Goal: Use online tool/utility: Utilize a website feature to perform a specific function

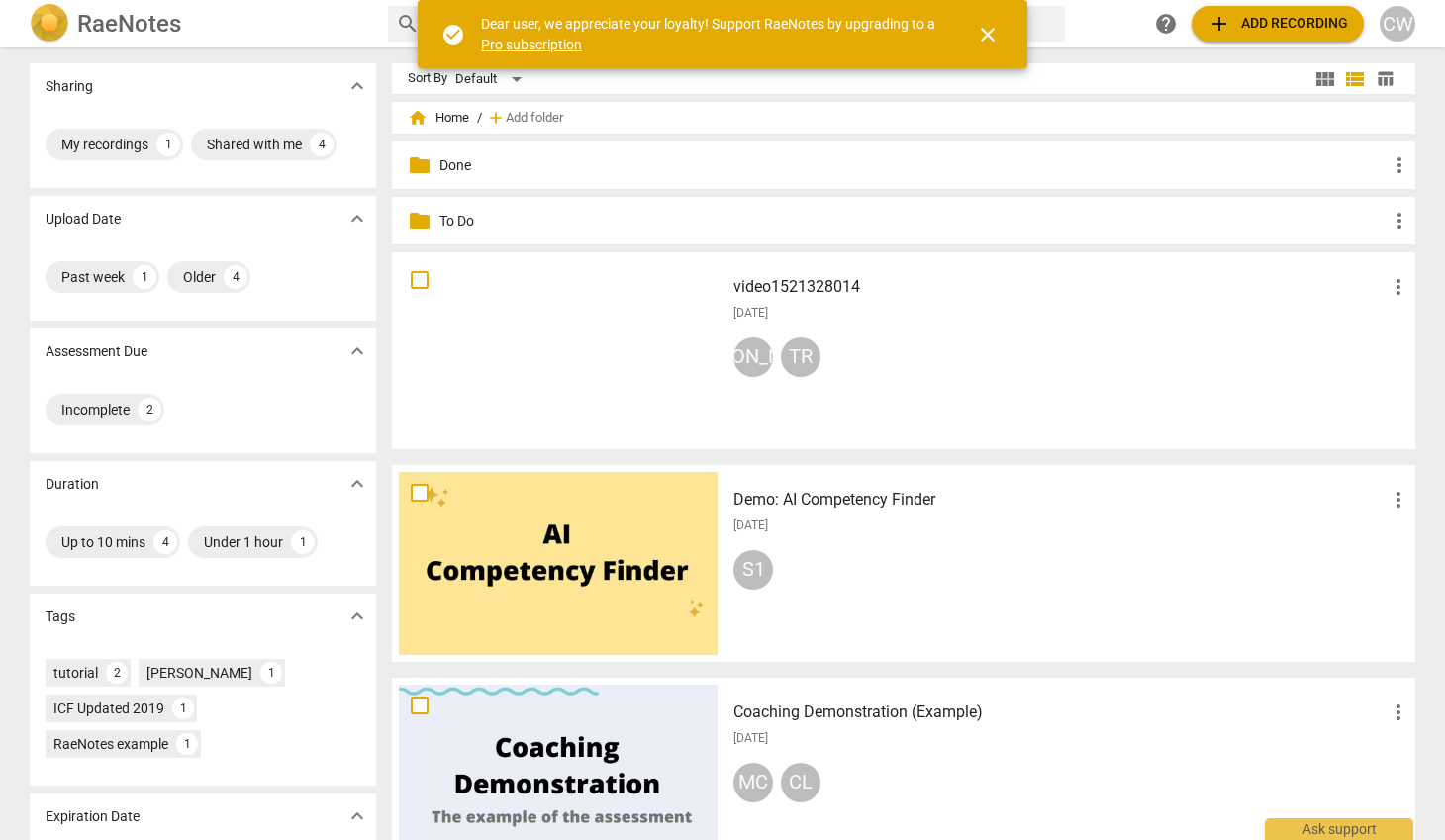
click at [1312, 474] on div "Demo: AI Competency Finder more_vert [DATE] S1" at bounding box center [1072, 563] width 709 height 183
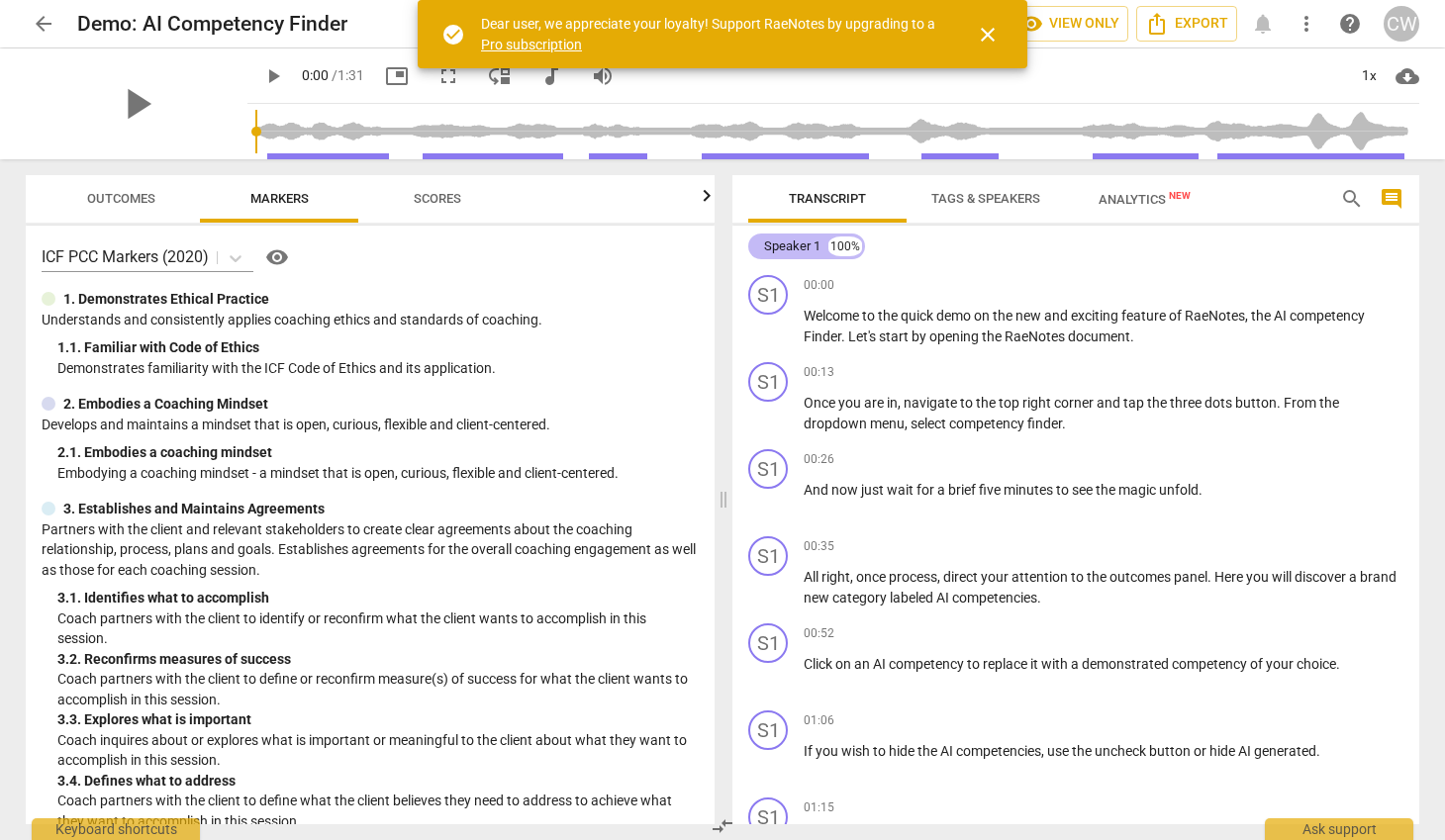
click at [785, 250] on div "Speaker 1" at bounding box center [792, 246] width 56 height 20
click at [922, 245] on div "Speaker 1 100%" at bounding box center [1076, 246] width 655 height 34
click at [999, 197] on span "Tags & Speakers" at bounding box center [986, 198] width 109 height 15
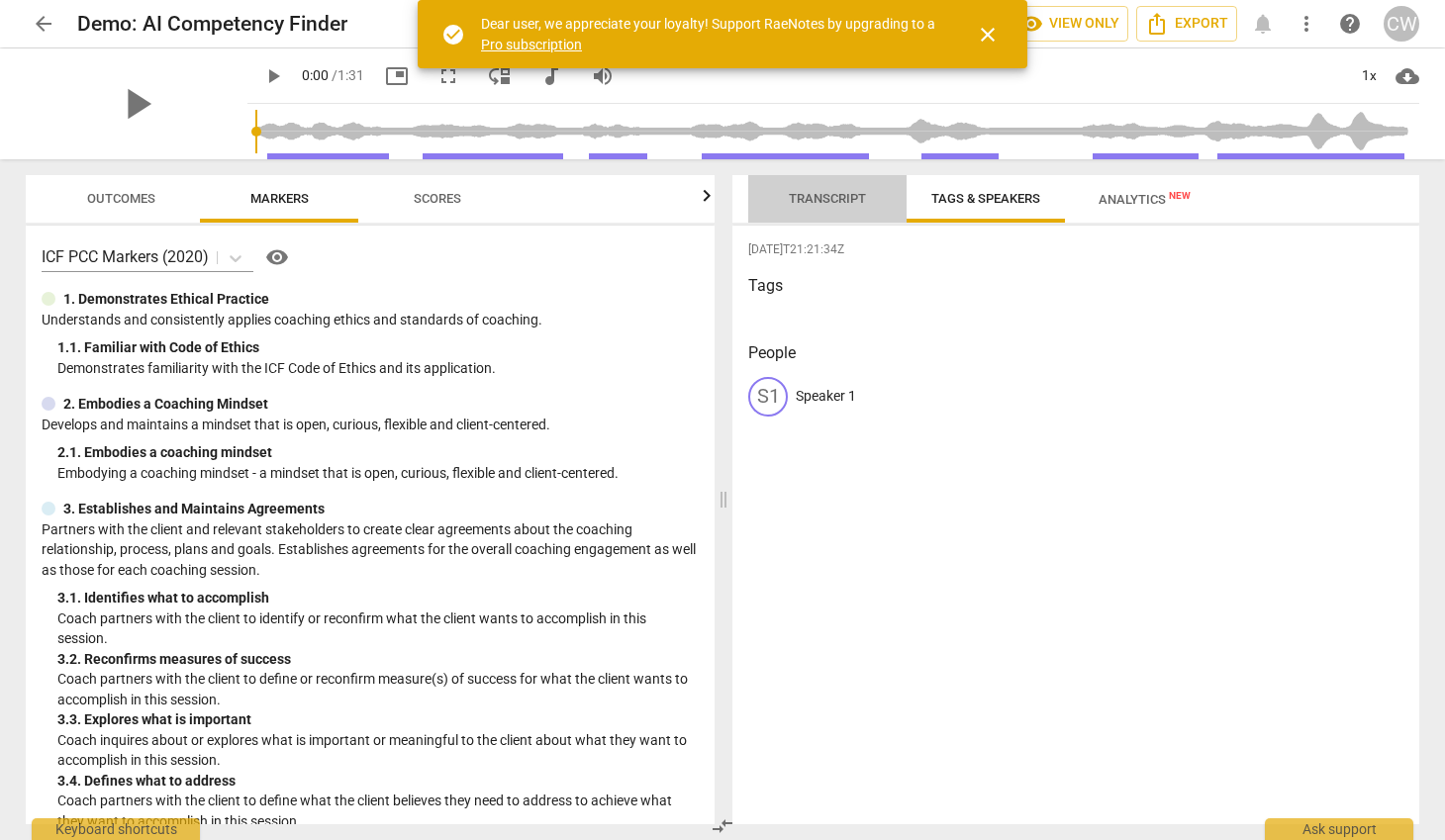
click at [821, 199] on span "Transcript" at bounding box center [827, 198] width 77 height 15
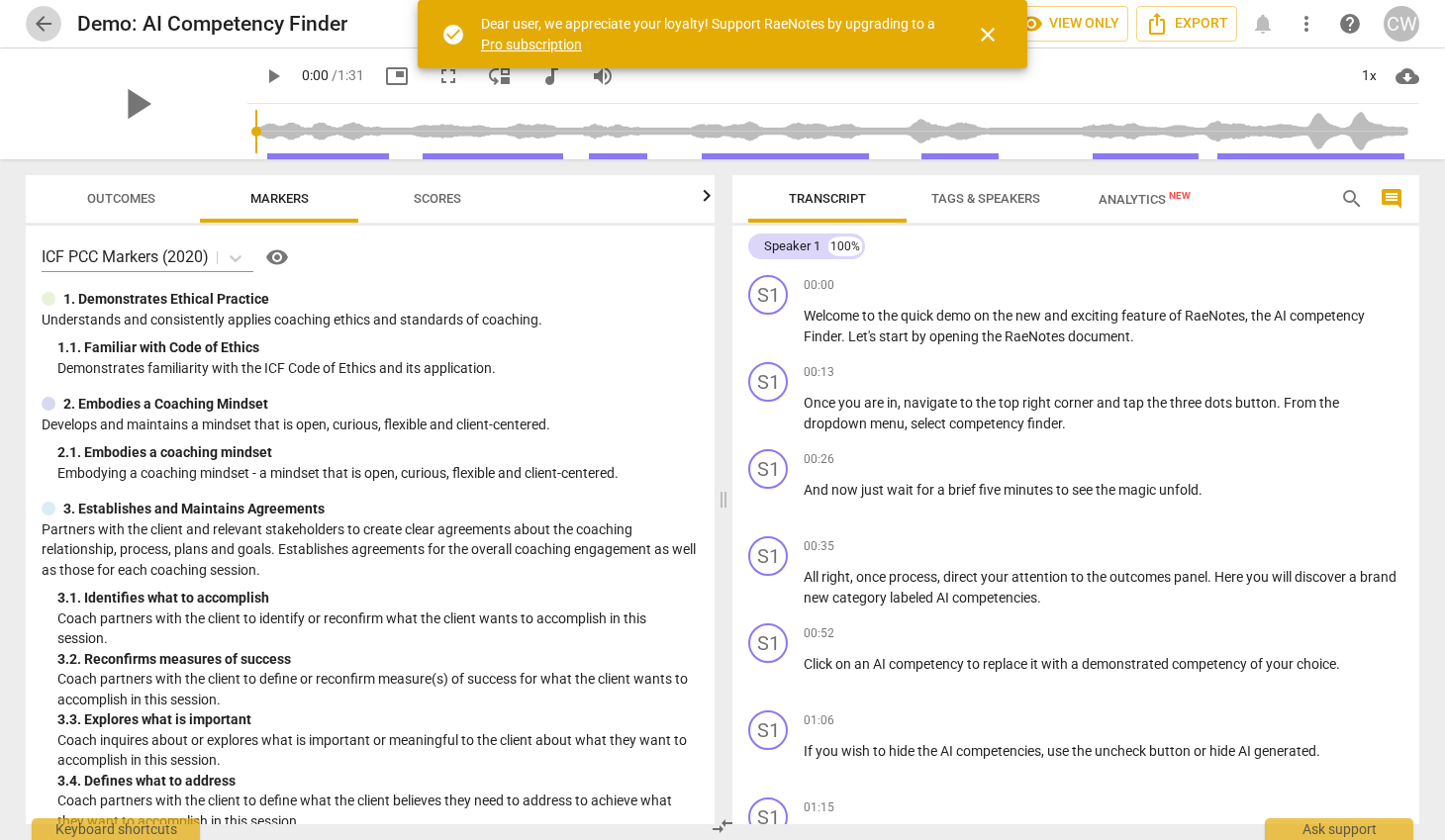
click at [44, 26] on span "arrow_back" at bounding box center [44, 24] width 24 height 24
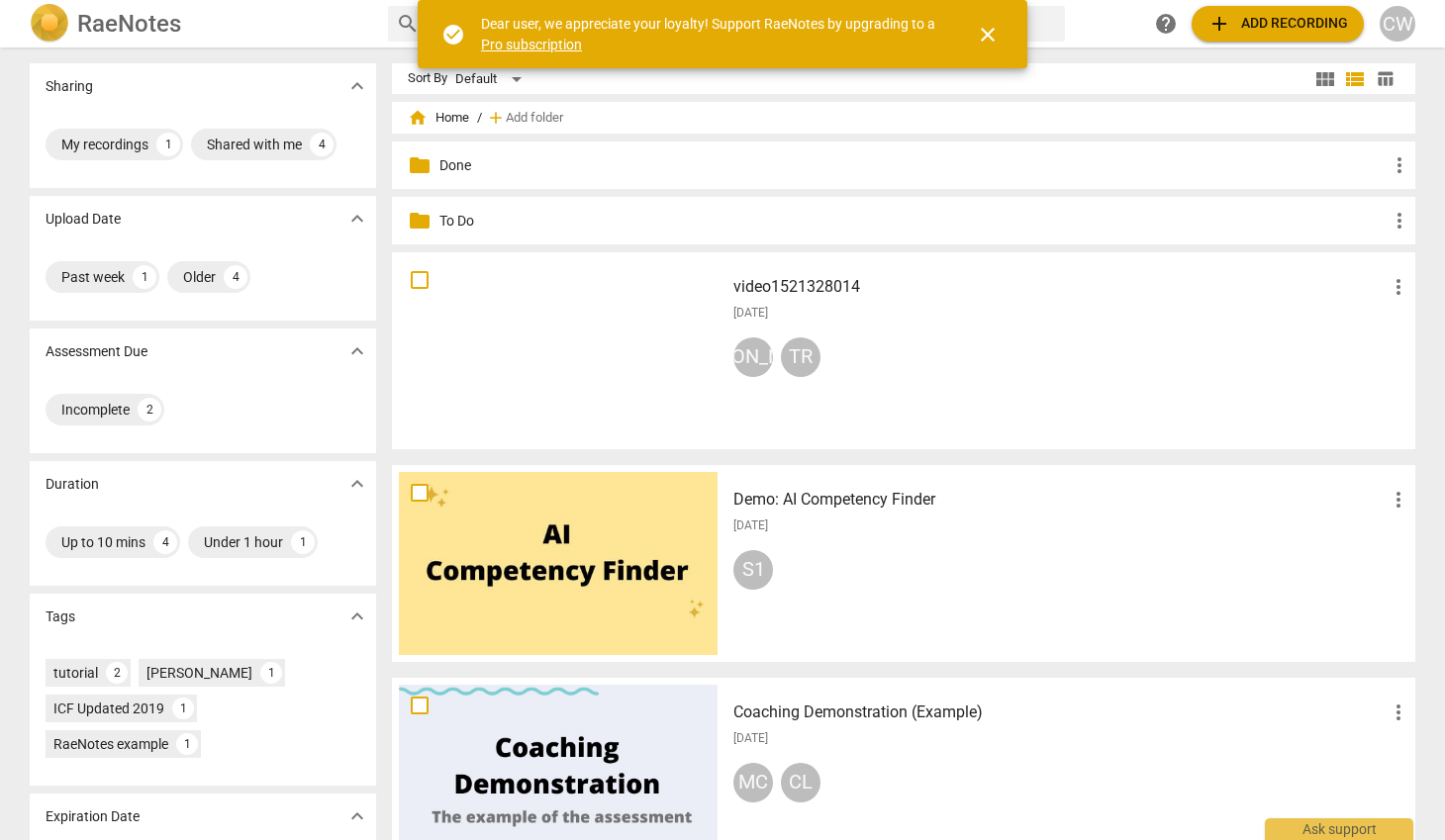
click at [864, 329] on div "video1521328014 more_vert 2025-08-22 JA TR" at bounding box center [1072, 350] width 709 height 183
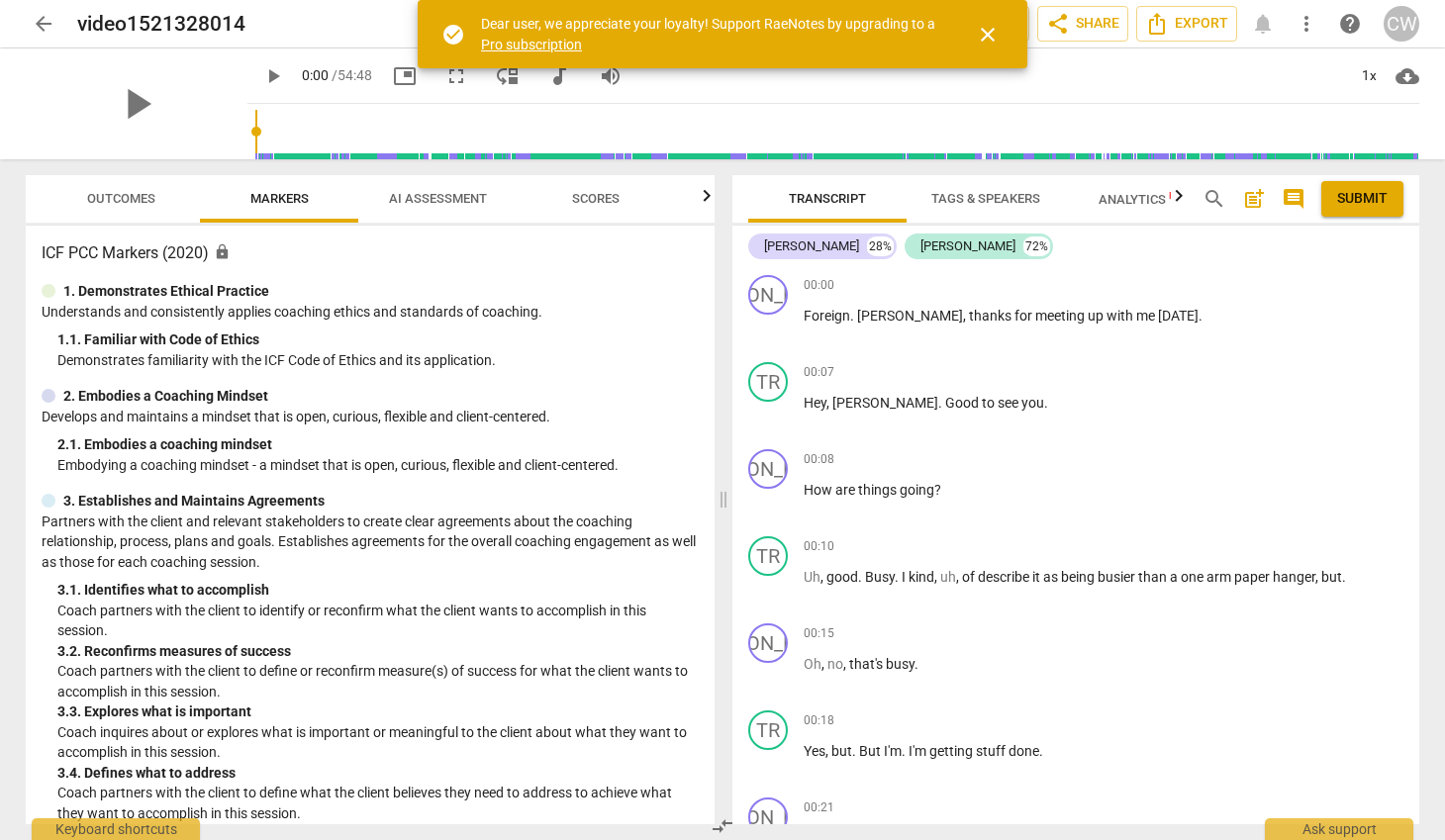
click at [389, 191] on span "AI Assessment" at bounding box center [437, 198] width 98 height 15
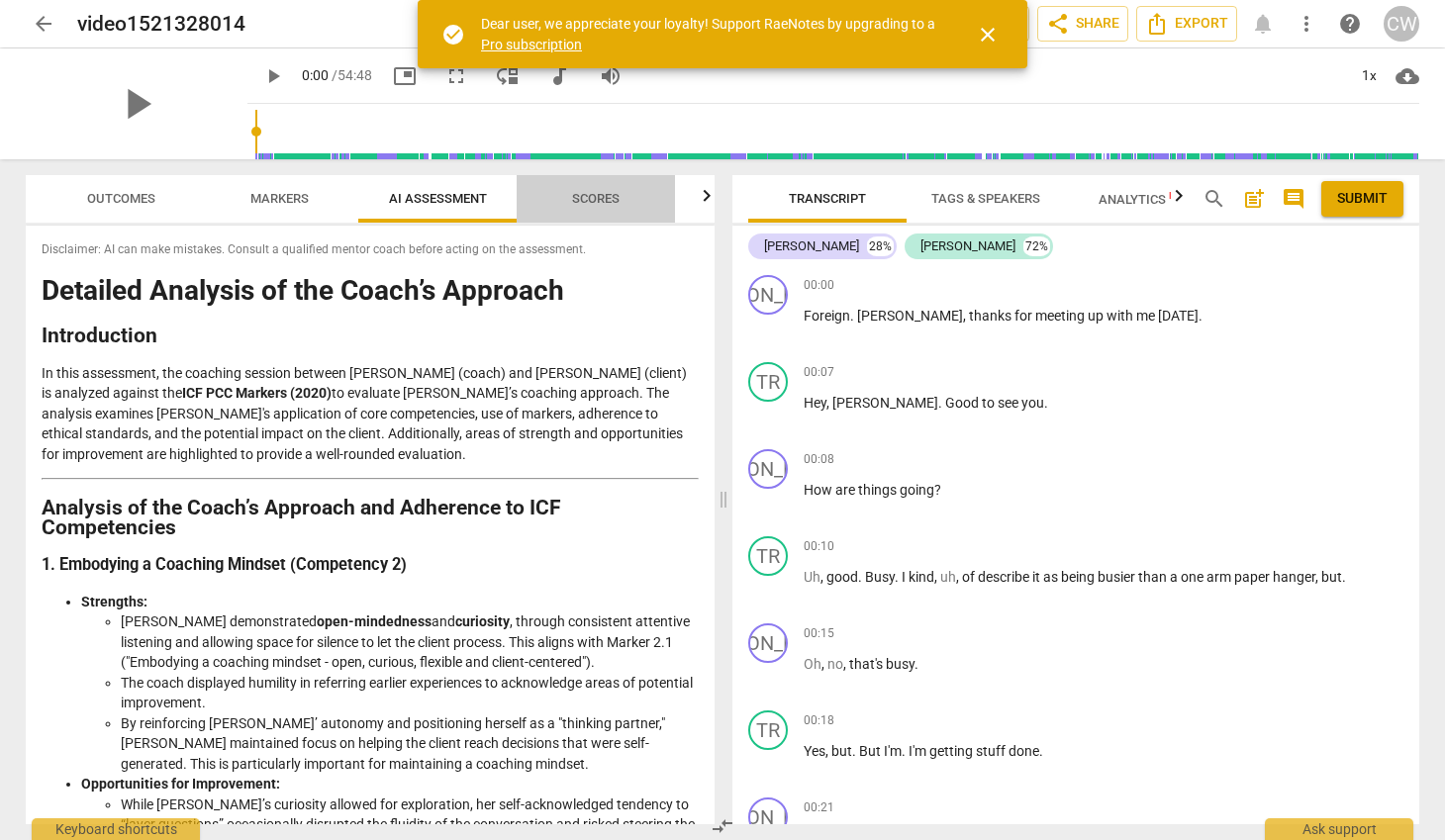
click at [595, 193] on span "Scores" at bounding box center [596, 198] width 48 height 15
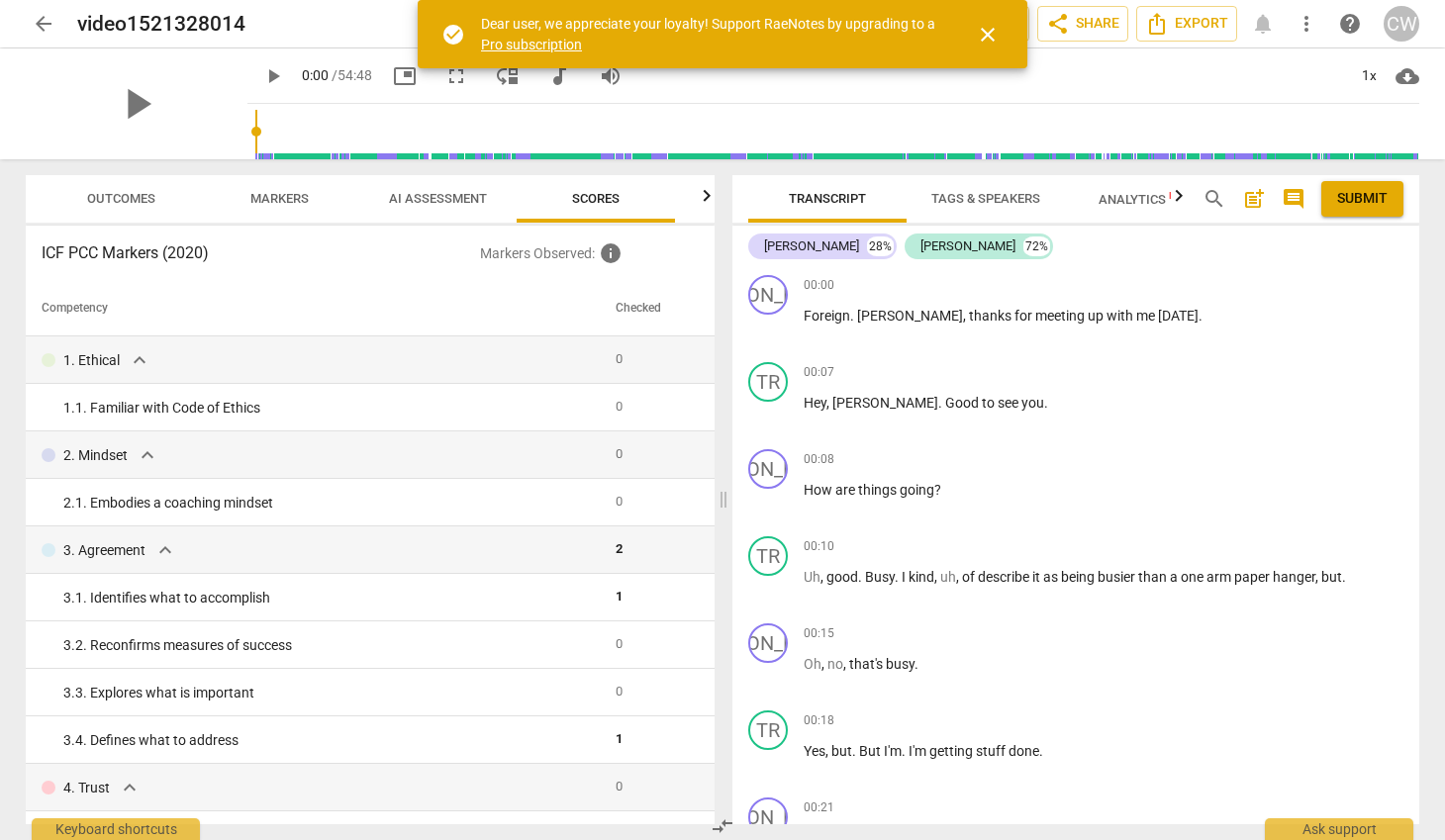
click at [704, 196] on icon "button" at bounding box center [707, 196] width 24 height 24
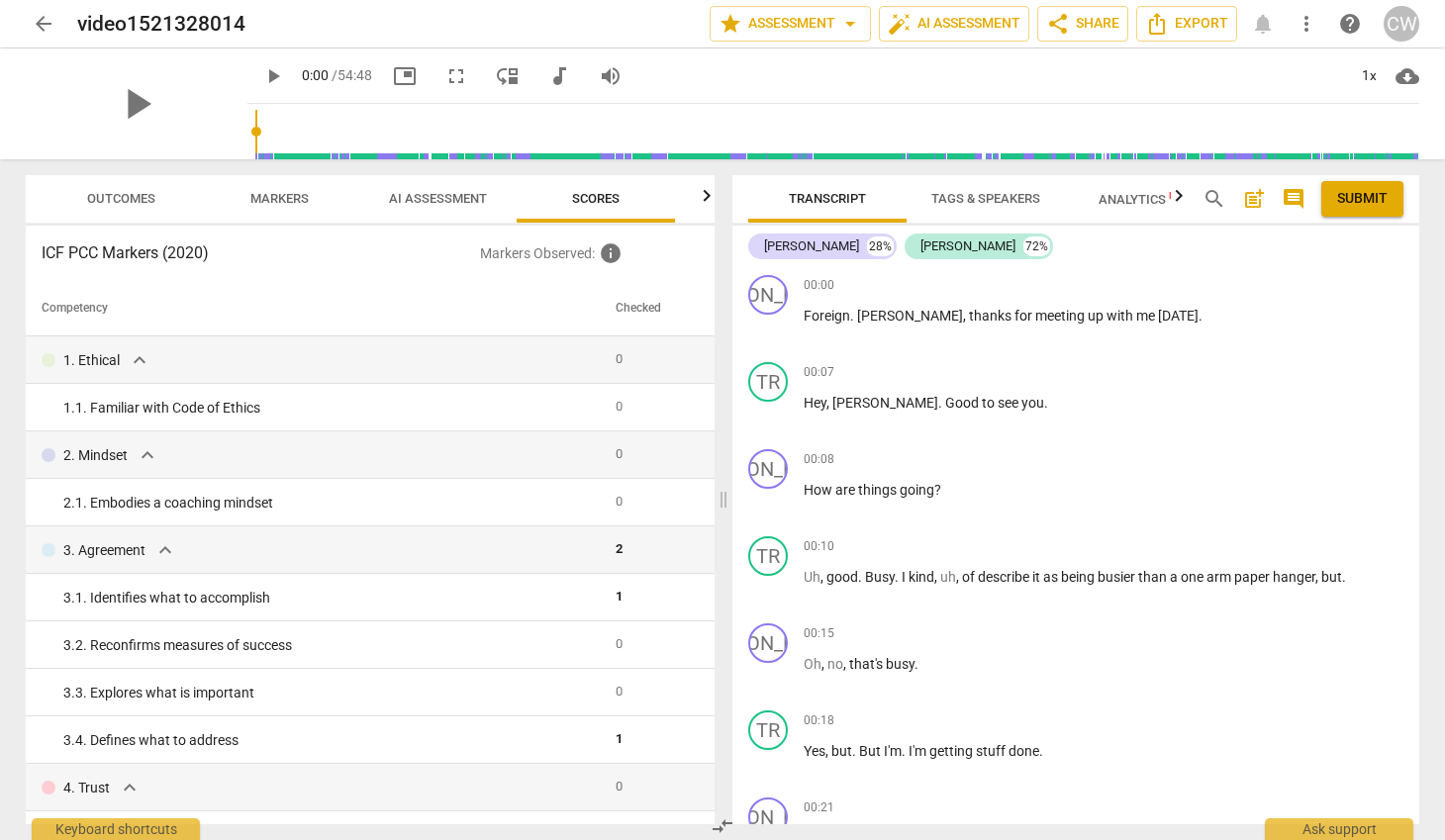
click at [103, 199] on span "Outcomes" at bounding box center [121, 198] width 68 height 15
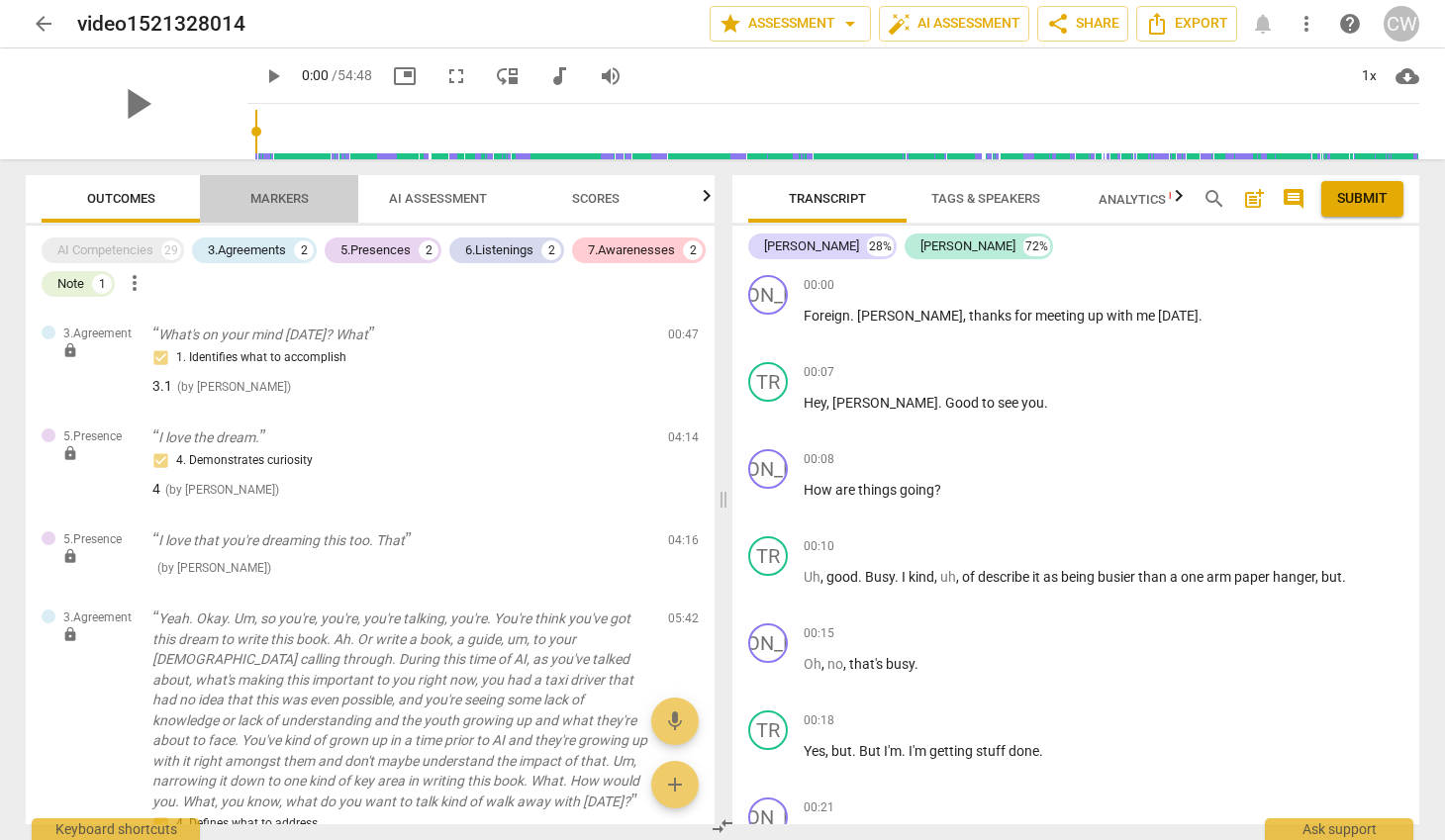
click at [310, 198] on span "Markers" at bounding box center [279, 199] width 106 height 27
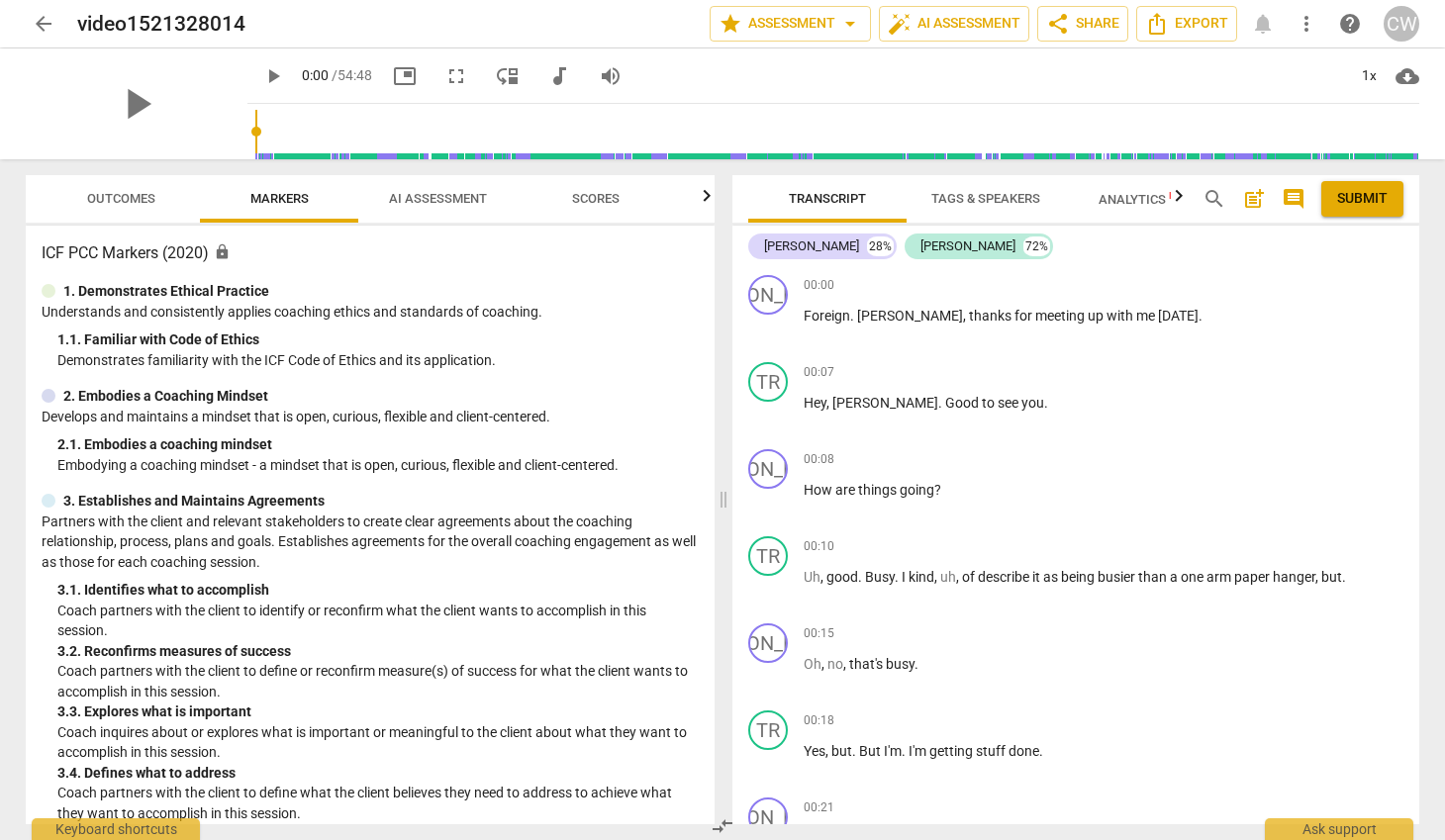
click at [461, 195] on span "AI Assessment" at bounding box center [437, 198] width 98 height 15
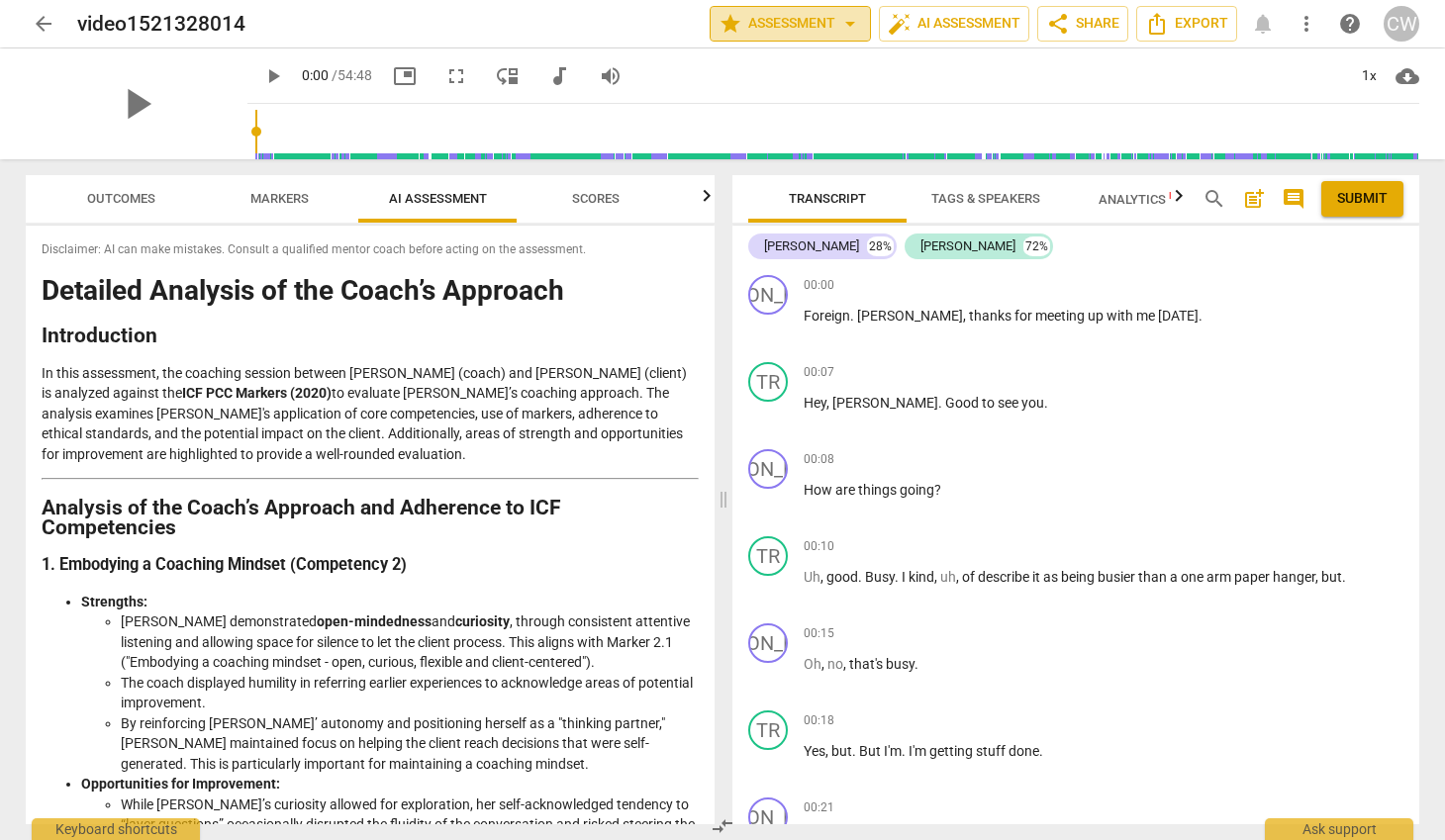
click at [778, 13] on span "star Assessment arrow_drop_down" at bounding box center [790, 24] width 144 height 24
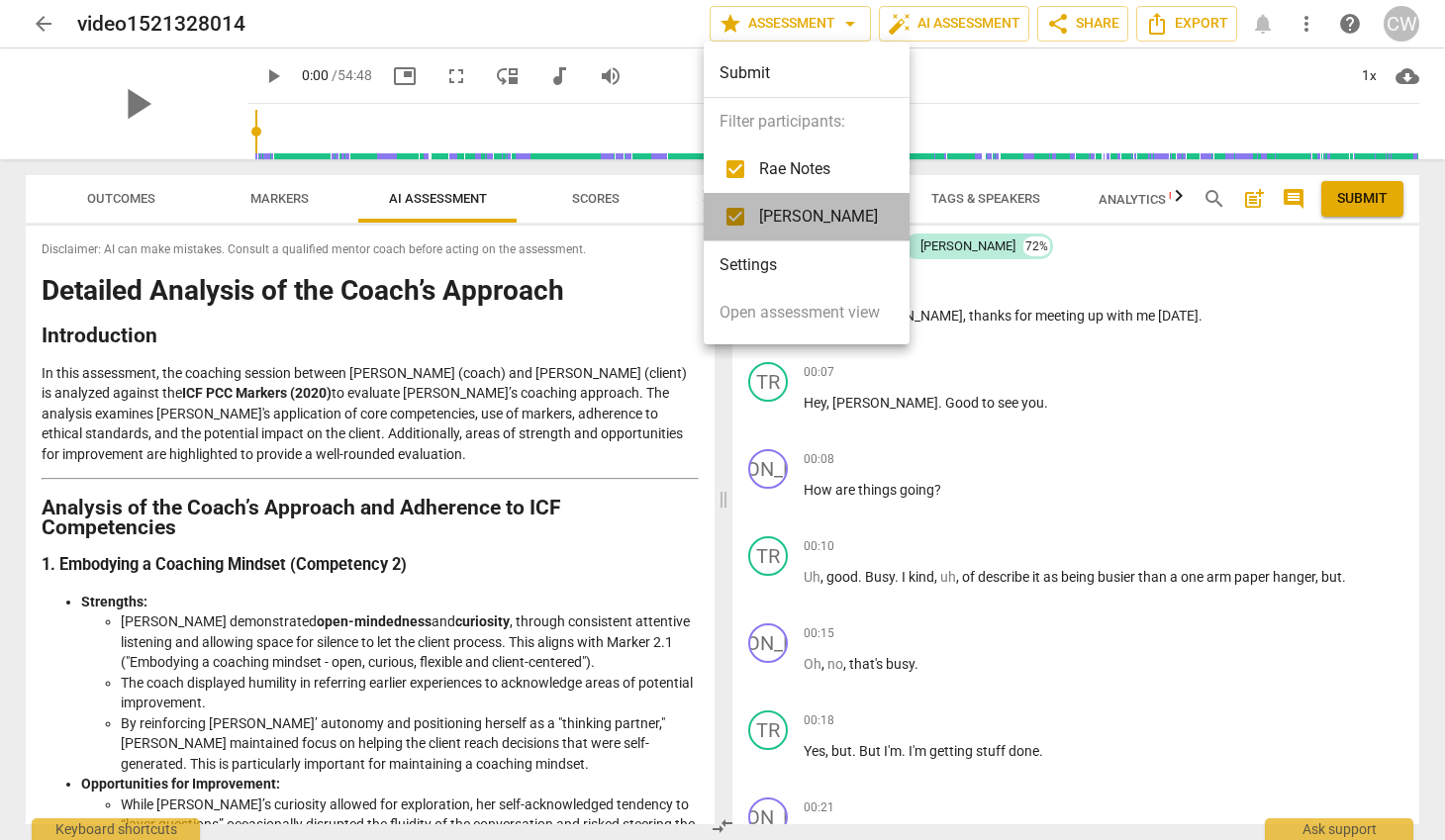
click at [775, 217] on span "[PERSON_NAME]" at bounding box center [819, 217] width 119 height 24
click at [734, 219] on input "checkbox" at bounding box center [735, 217] width 48 height 47
checkbox input "true"
click at [753, 264] on li "Settings" at bounding box center [807, 265] width 206 height 47
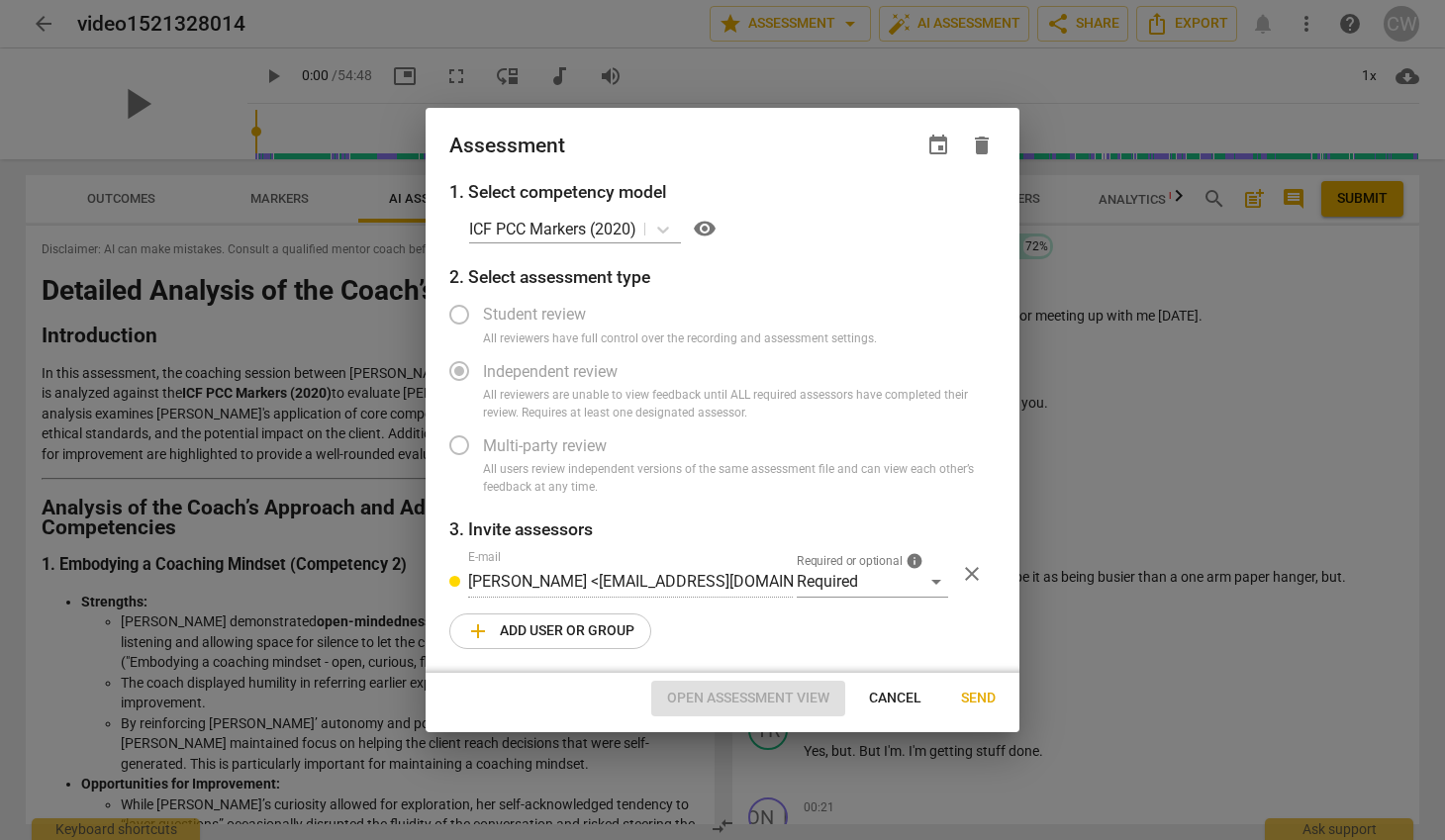
drag, startPoint x: 906, startPoint y: 689, endPoint x: 904, endPoint y: 674, distance: 15.1
click at [905, 689] on span "Cancel" at bounding box center [895, 699] width 52 height 20
radio input "false"
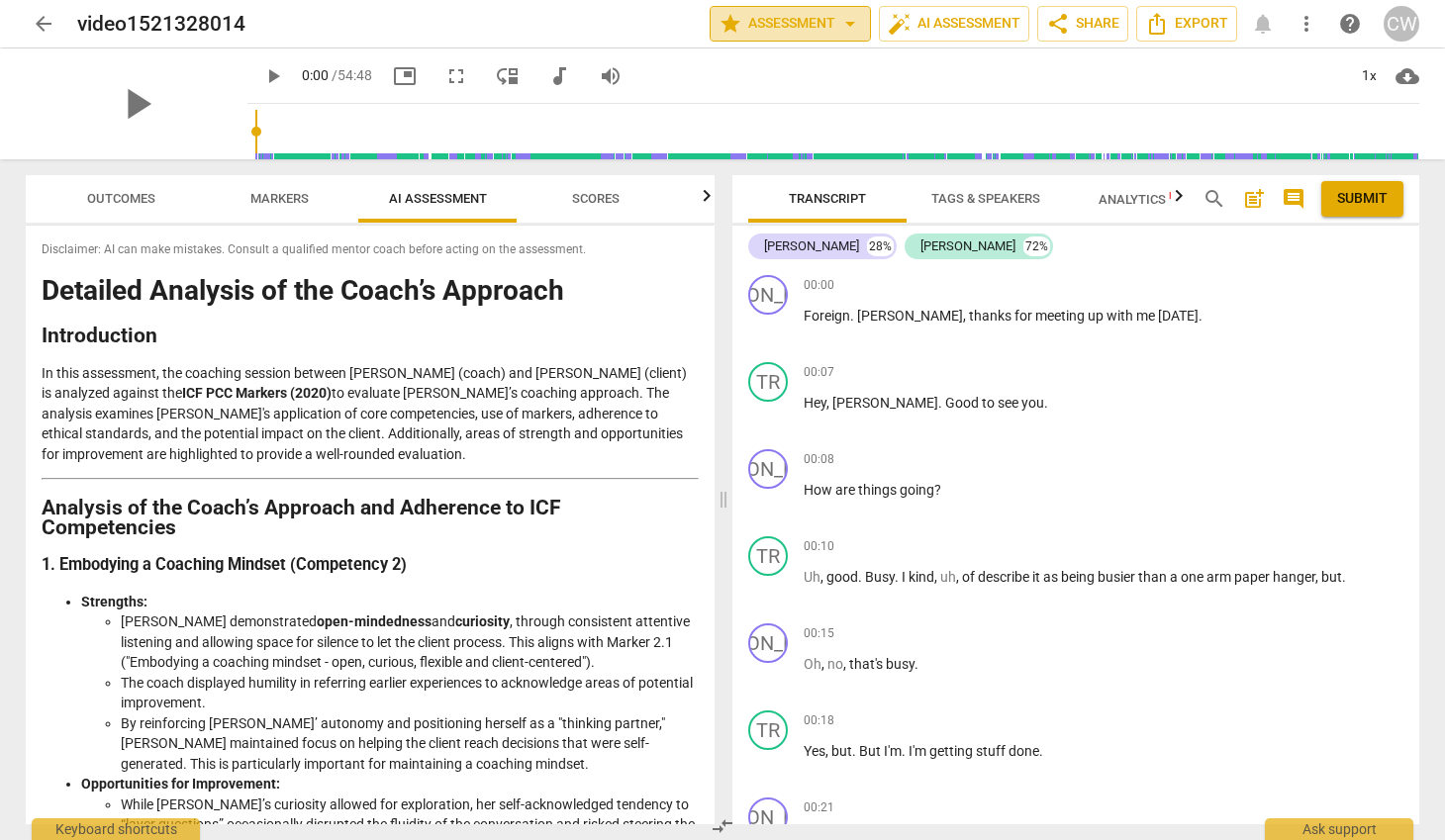
click at [791, 27] on span "star Assessment arrow_drop_down" at bounding box center [790, 24] width 144 height 24
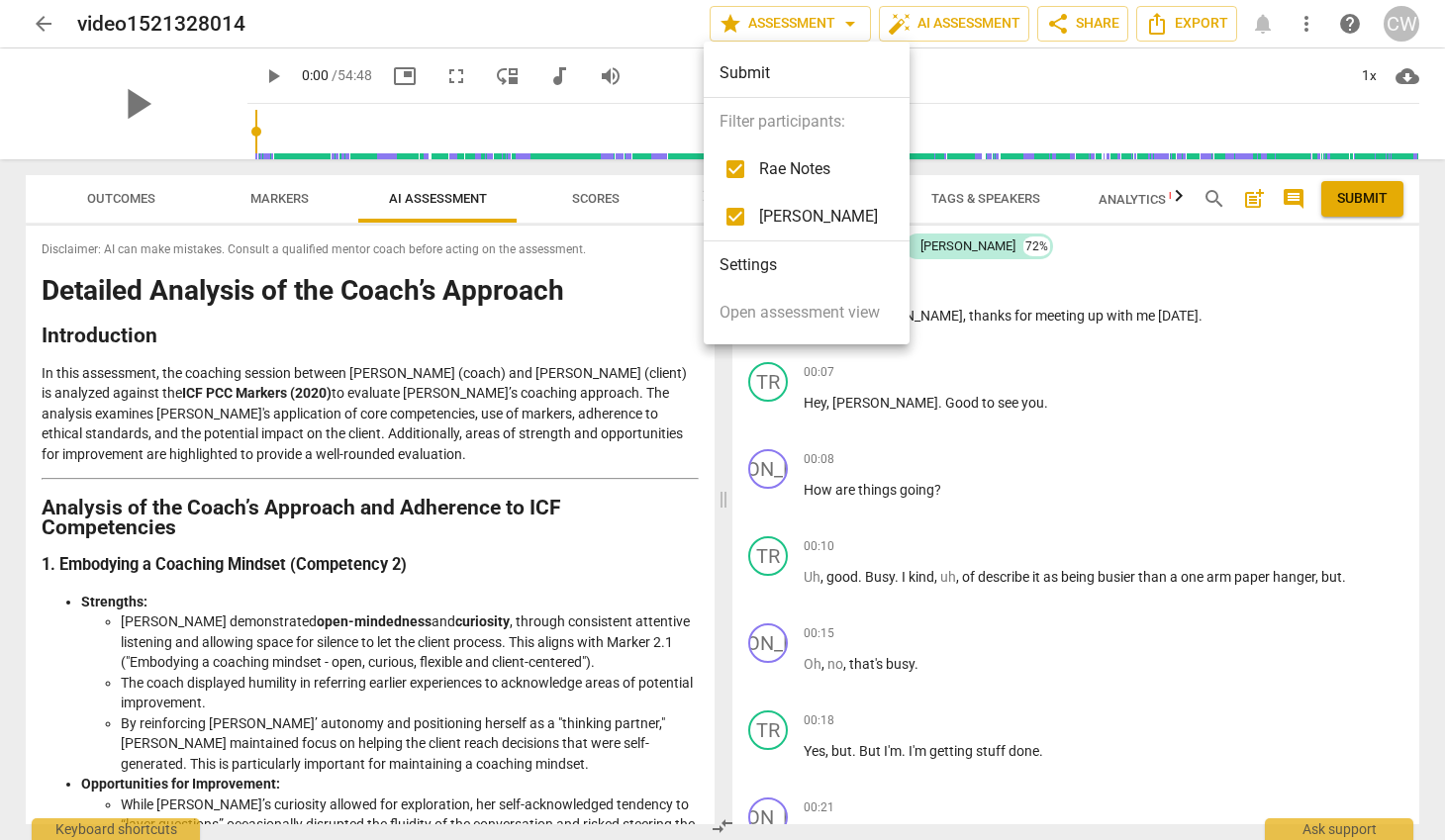
click at [932, 22] on div at bounding box center [722, 420] width 1445 height 840
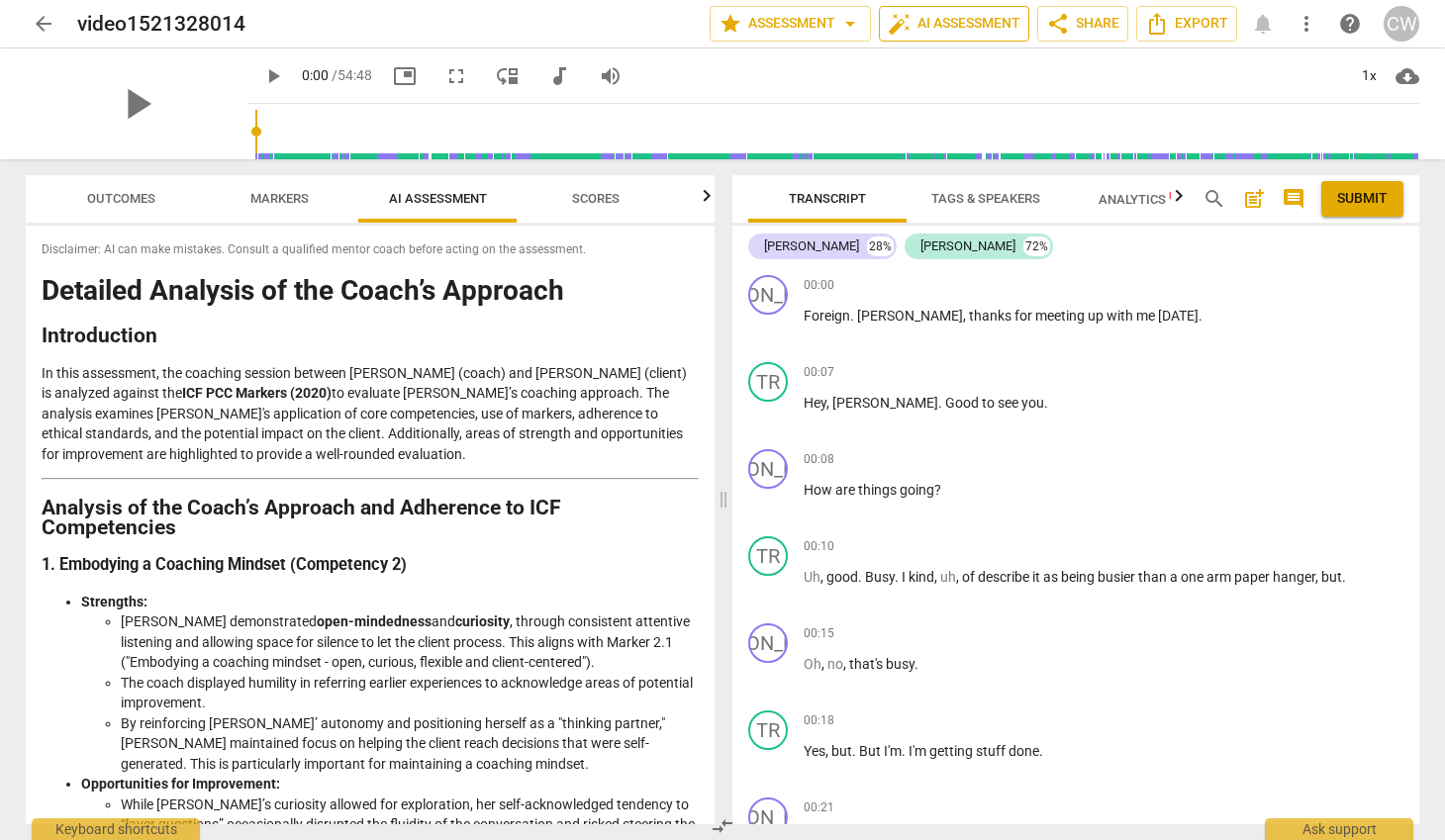
click at [923, 26] on span "auto_fix_high AI Assessment" at bounding box center [954, 24] width 133 height 24
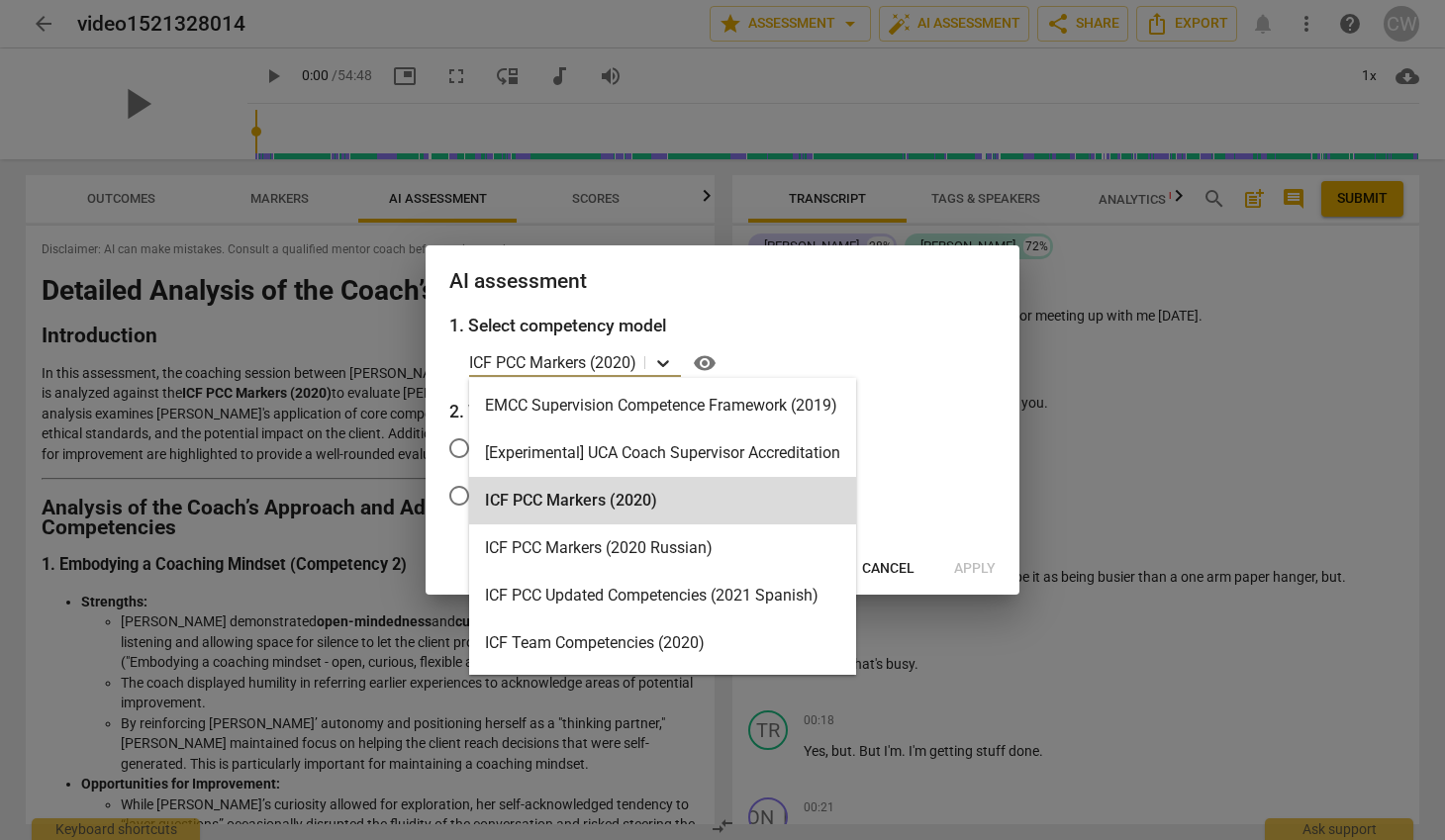
click at [662, 357] on icon at bounding box center [663, 363] width 20 height 20
click at [662, 350] on div at bounding box center [663, 362] width 36 height 29
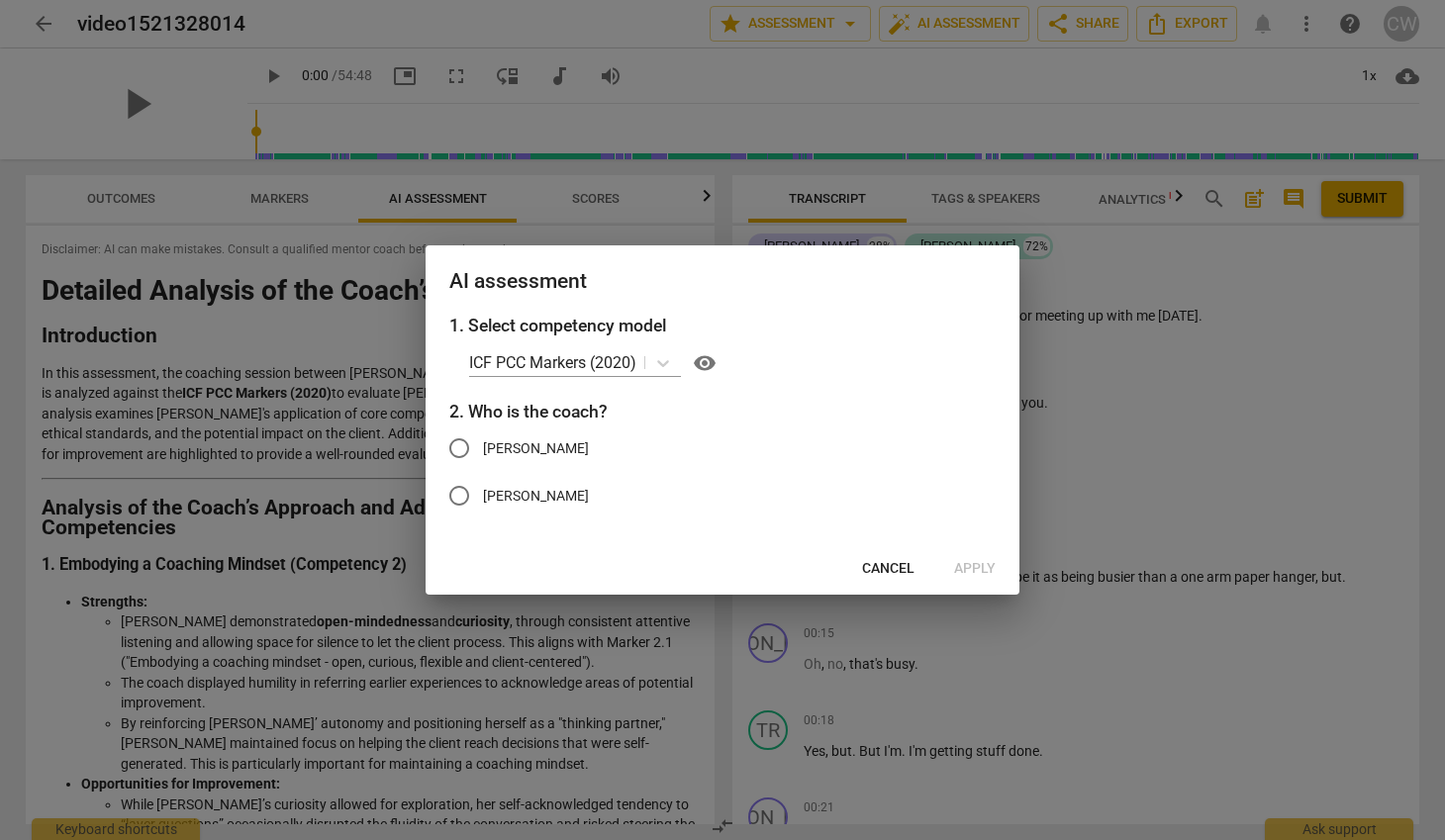
click at [483, 445] on span "Jaime" at bounding box center [535, 448] width 106 height 21
click at [483, 445] on input "Jaime" at bounding box center [459, 448] width 48 height 47
radio input "true"
click at [985, 572] on span "Apply" at bounding box center [975, 569] width 42 height 20
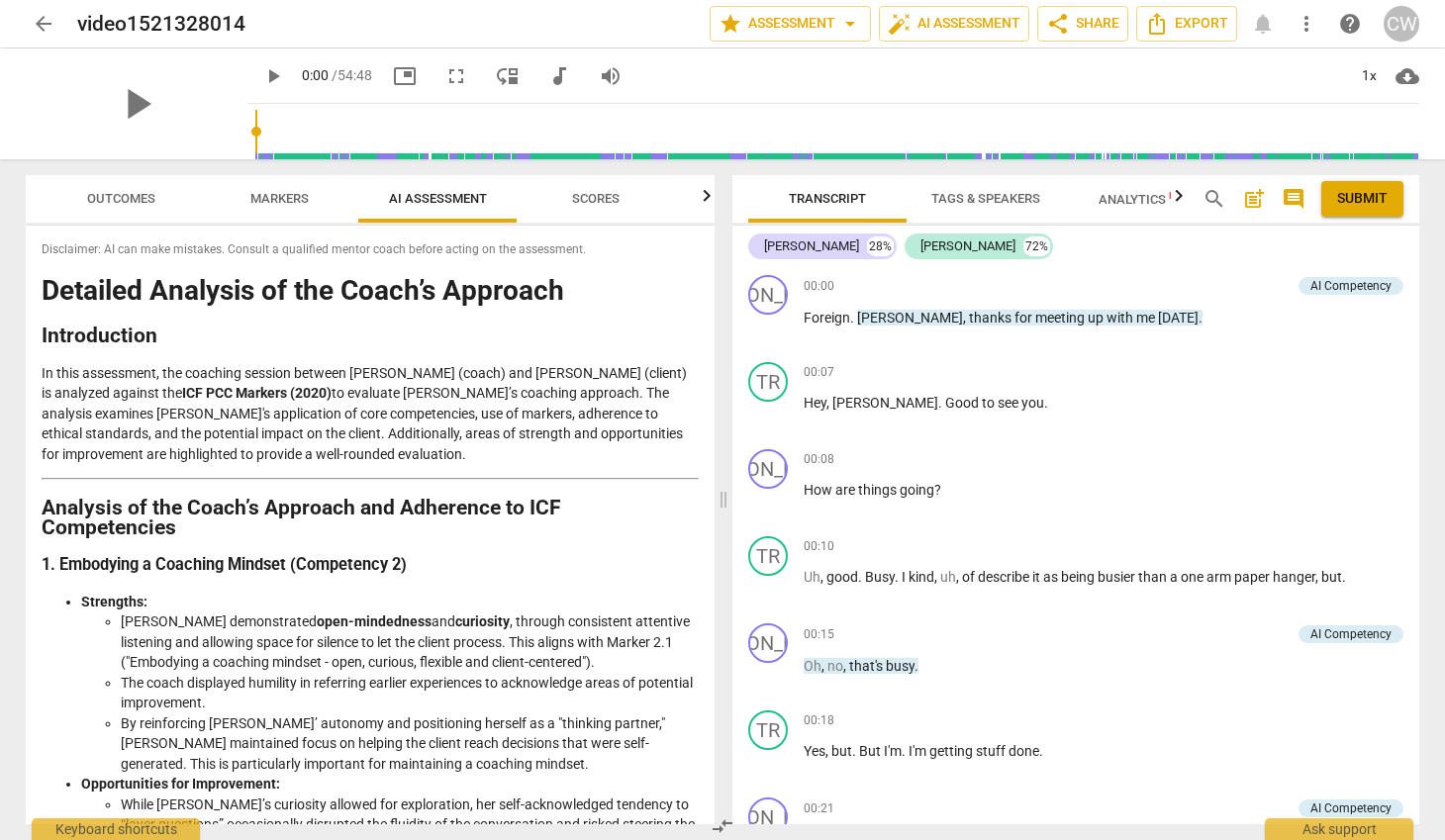
click at [1008, 186] on span "Tags & Speakers" at bounding box center [986, 199] width 156 height 27
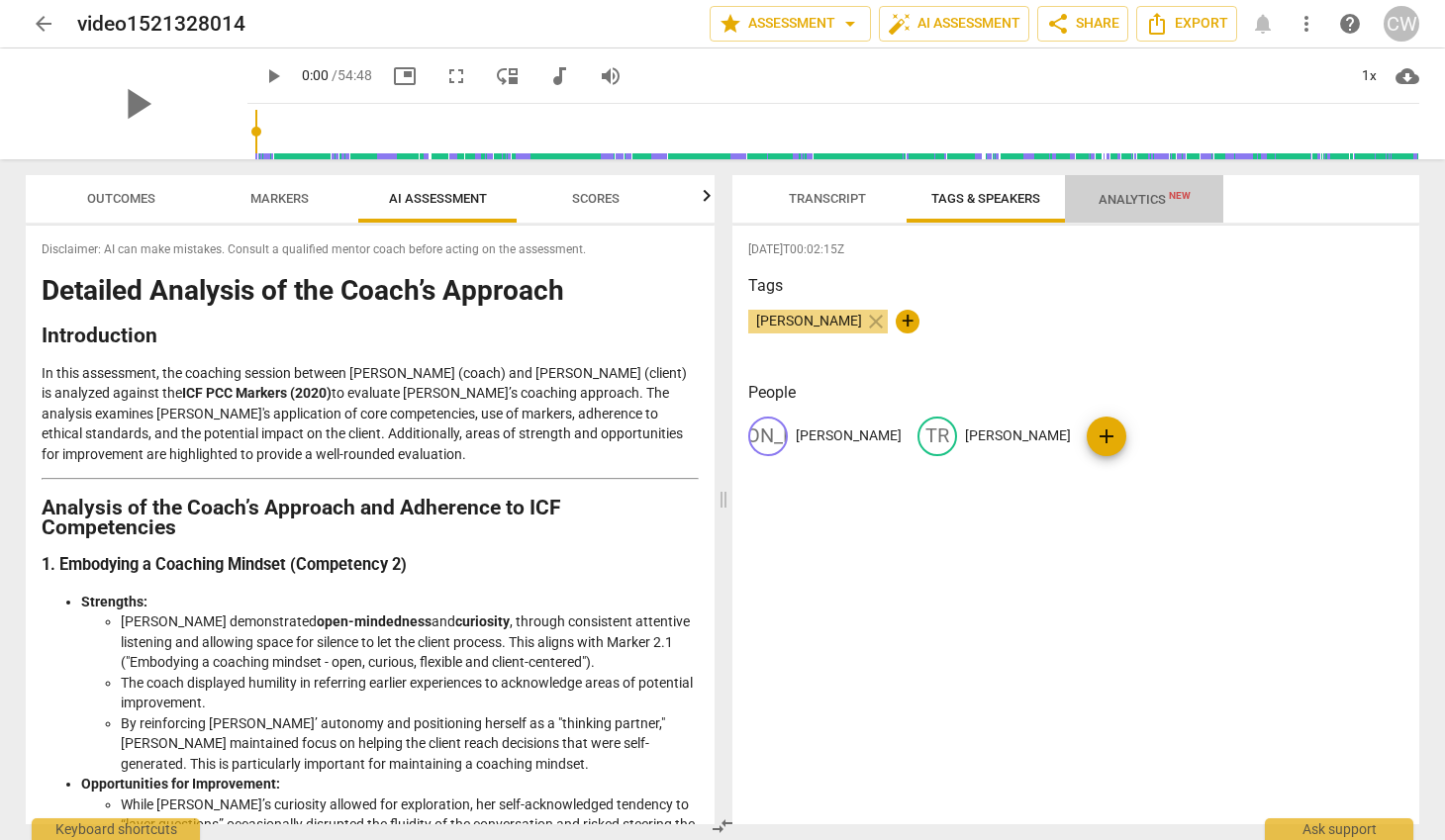
click at [1156, 194] on span "Analytics New" at bounding box center [1144, 199] width 92 height 15
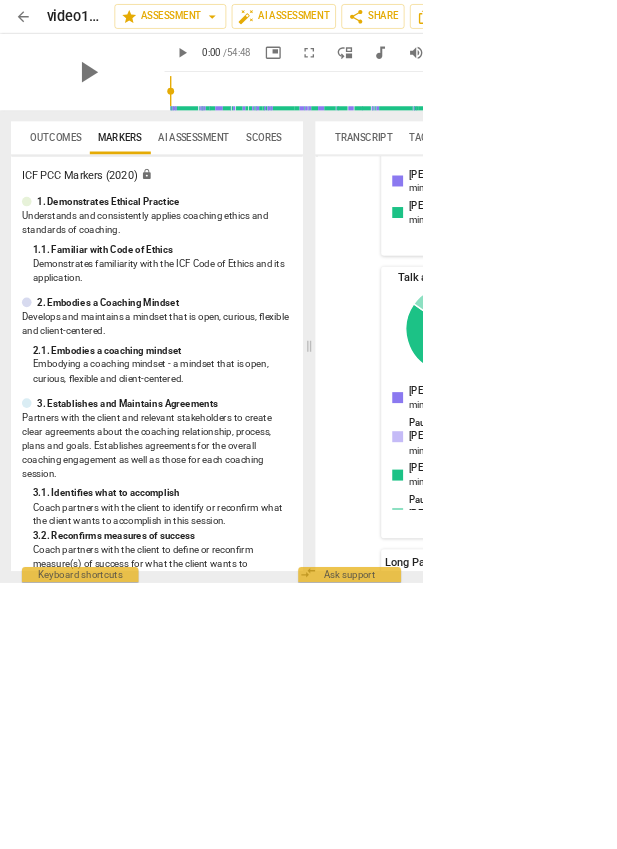
scroll to position [629, 0]
